Goal: Check status: Check status

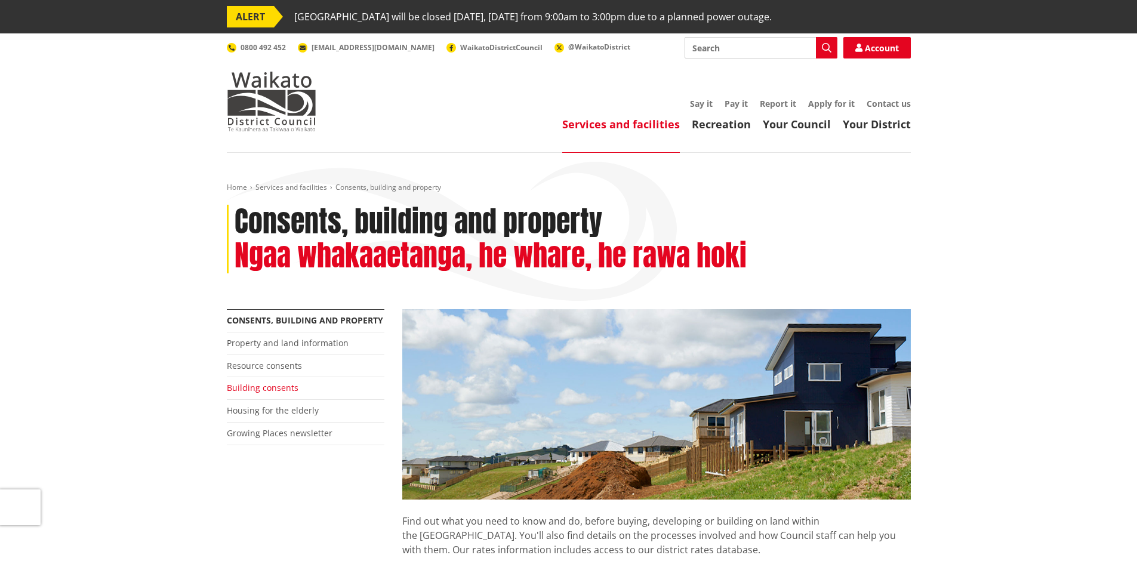
click at [257, 390] on link "Building consents" at bounding box center [263, 387] width 72 height 11
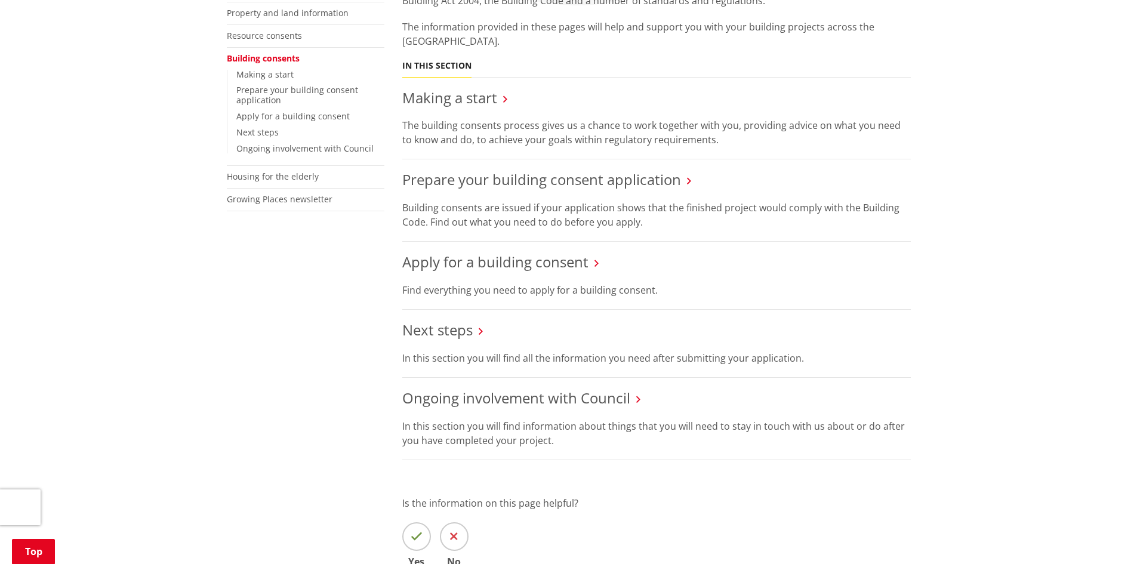
scroll to position [298, 0]
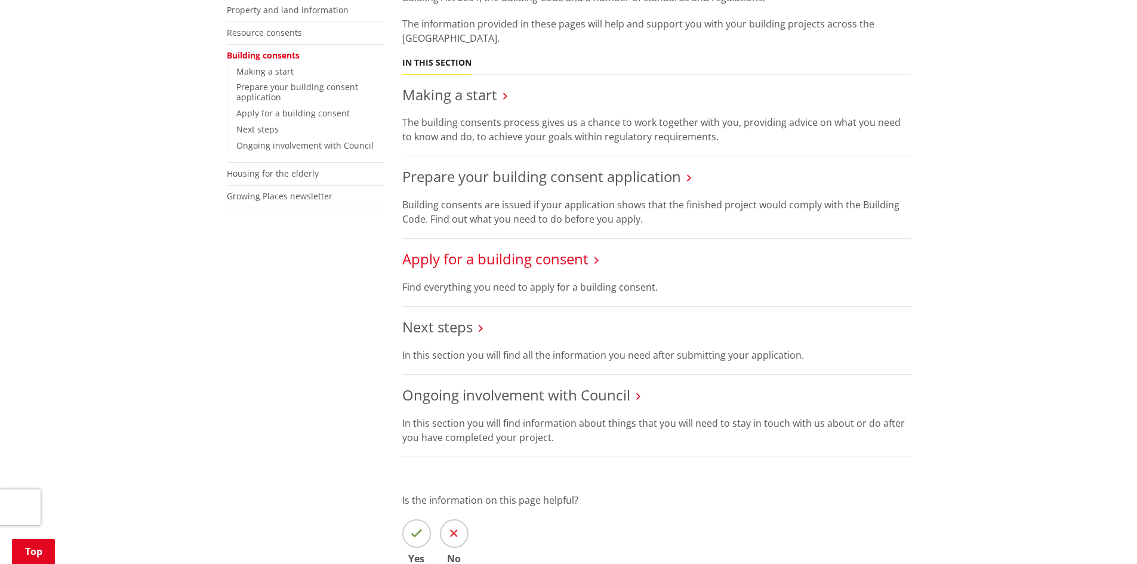
click at [569, 259] on link "Apply for a building consent" at bounding box center [495, 259] width 186 height 20
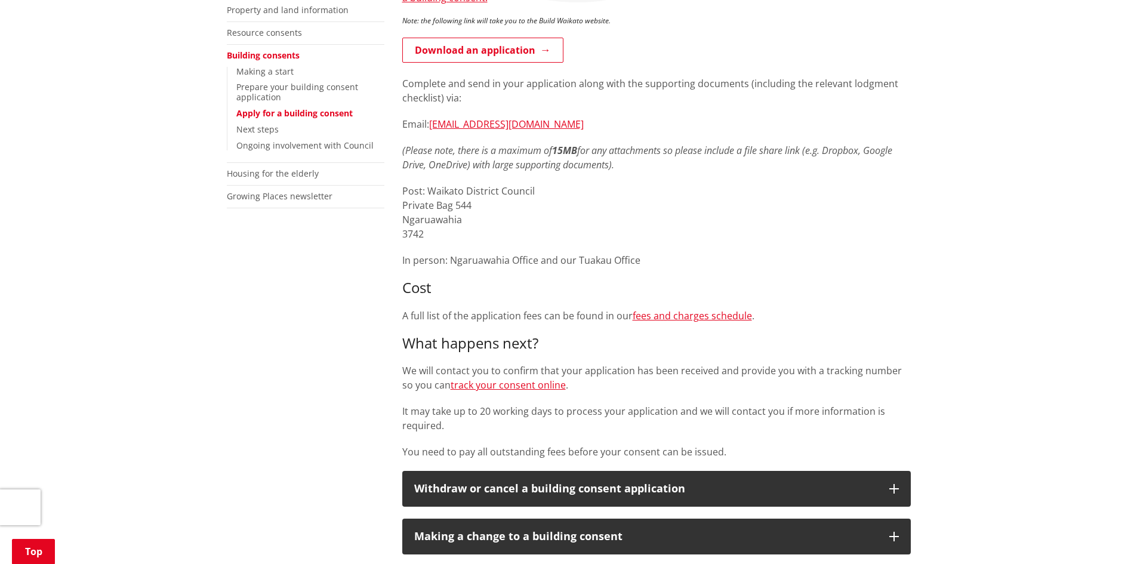
scroll to position [358, 0]
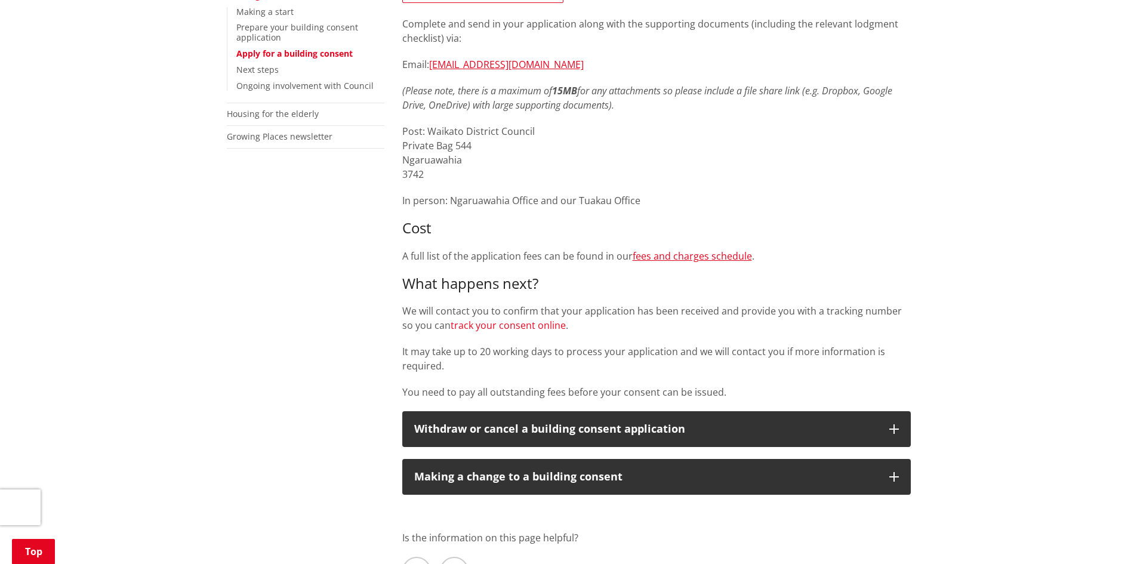
click at [524, 326] on link "track your consent online" at bounding box center [508, 325] width 115 height 13
